Goal: Task Accomplishment & Management: Complete application form

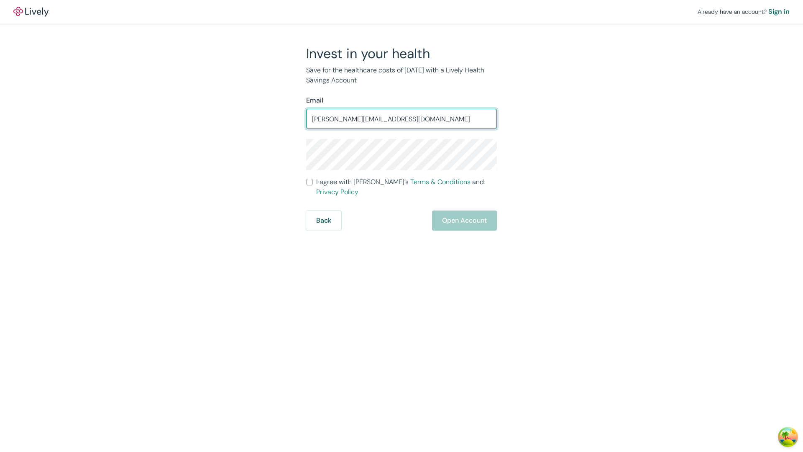
type input "[PERSON_NAME][EMAIL_ADDRESS][DOMAIN_NAME]"
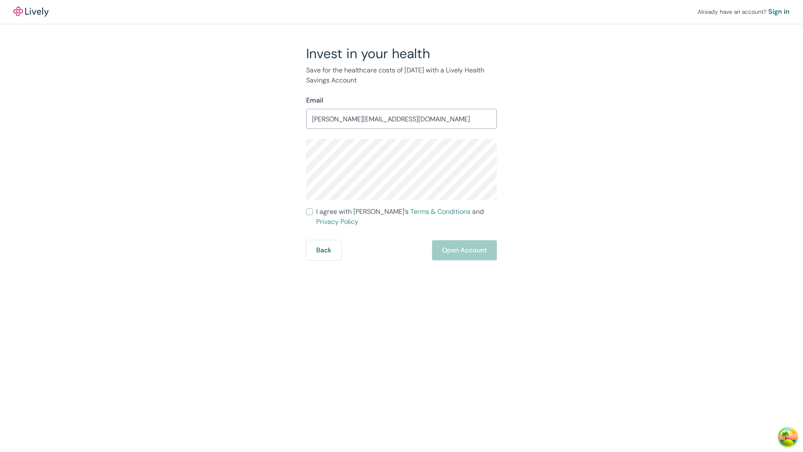
click at [309, 212] on input "I agree with Lively’s Terms & Conditions and Privacy Policy" at bounding box center [309, 211] width 7 height 7
checkbox input "true"
click at [464, 240] on button "Open Account" at bounding box center [464, 250] width 65 height 20
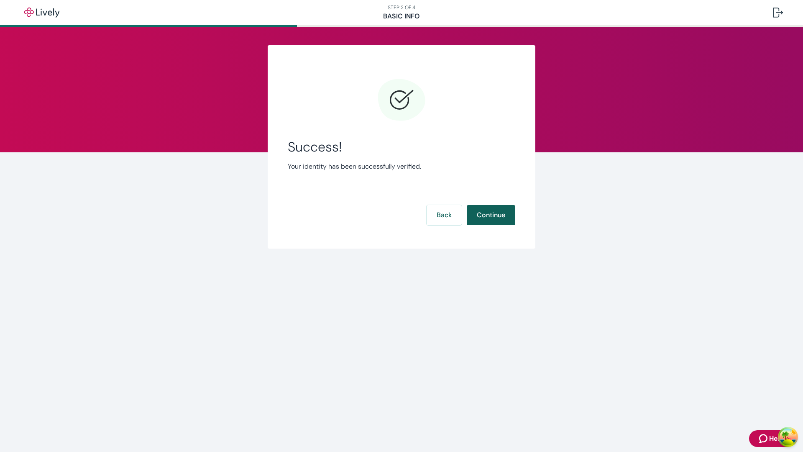
click at [490, 215] on button "Continue" at bounding box center [491, 215] width 49 height 20
